Goal: Information Seeking & Learning: Learn about a topic

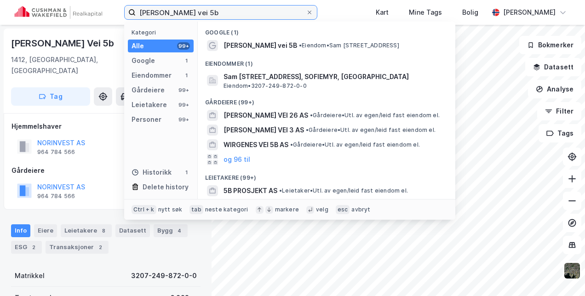
drag, startPoint x: 214, startPoint y: 10, endPoint x: 57, endPoint y: 15, distance: 158.0
click at [57, 15] on div "[PERSON_NAME] vei 5b Kategori Alle 99+ Google 1 Eiendommer 1 Gårdeiere 99+ Leie…" at bounding box center [292, 12] width 585 height 25
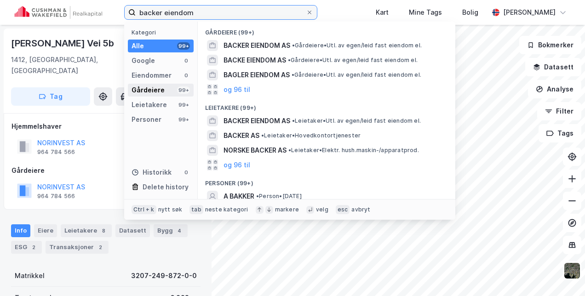
type input "backer eiendom"
click at [158, 91] on div "Gårdeiere" at bounding box center [148, 90] width 33 height 11
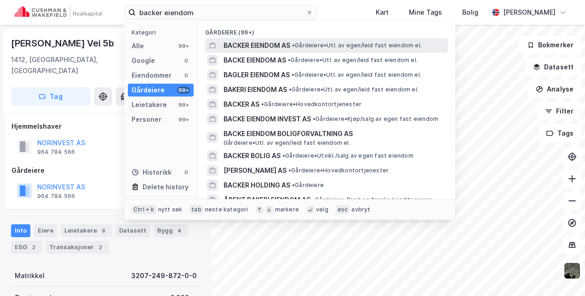
click at [285, 45] on span "BACKER EIENDOM AS" at bounding box center [257, 45] width 67 height 11
